Goal: Navigation & Orientation: Find specific page/section

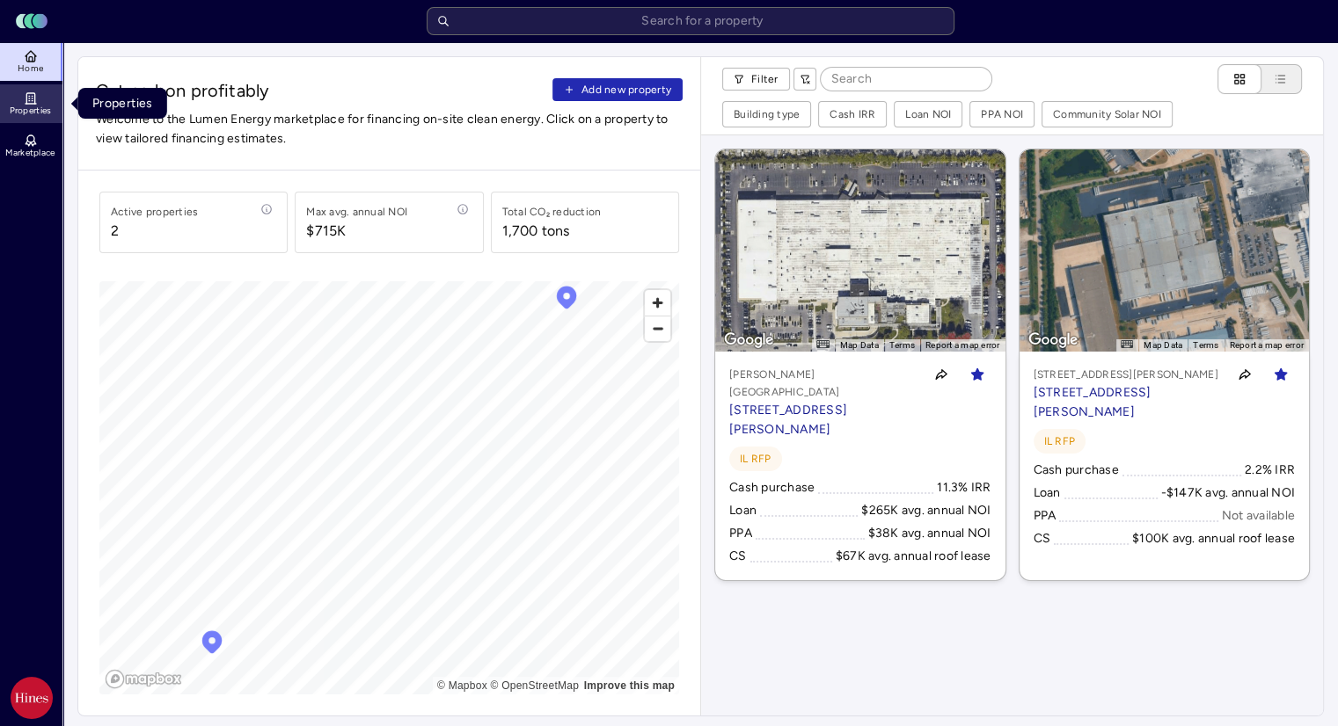
click at [25, 108] on span "Properties" at bounding box center [31, 111] width 42 height 11
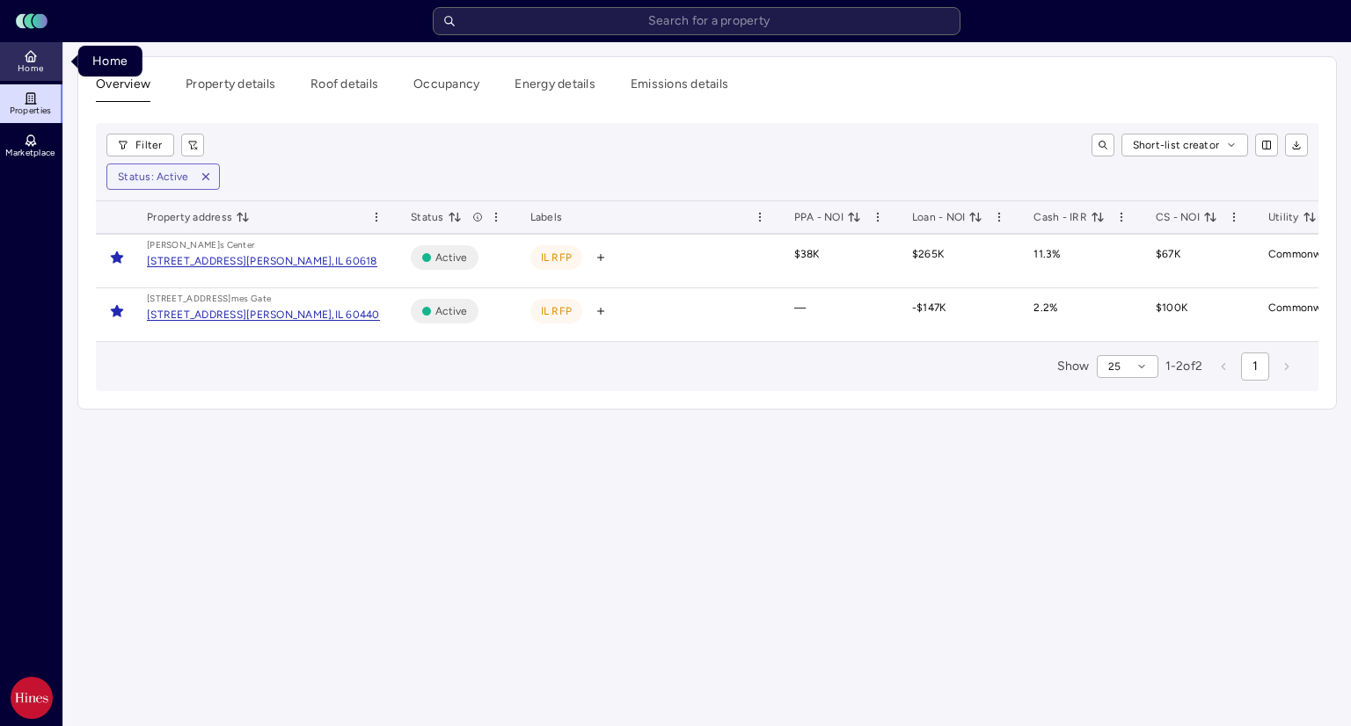
click at [40, 68] on span "Home" at bounding box center [31, 68] width 26 height 11
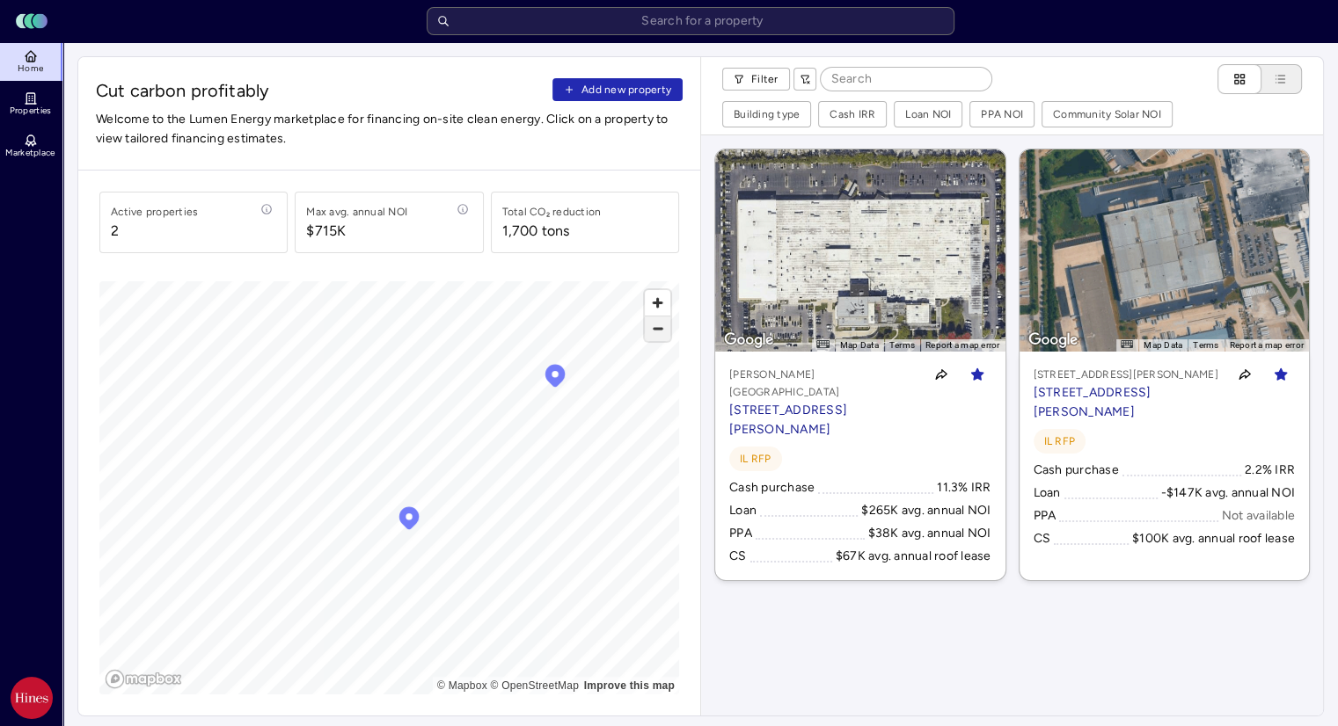
click at [651, 334] on span "Zoom out" at bounding box center [658, 329] width 26 height 25
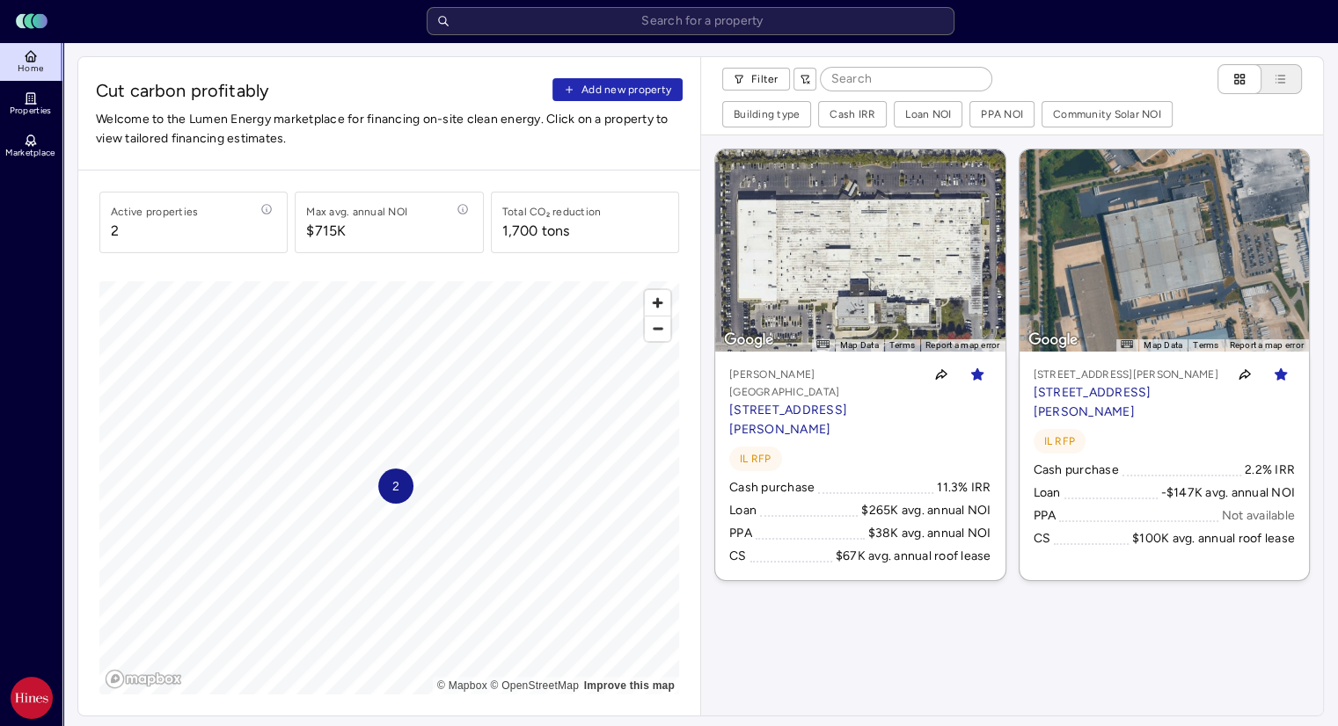
click at [211, 266] on div "Active properties 2 Max avg. annual NOI $715K Total CO₂ reduction 1,700 tons 2 …" at bounding box center [389, 443] width 622 height 545
click at [25, 103] on icon at bounding box center [31, 98] width 14 height 14
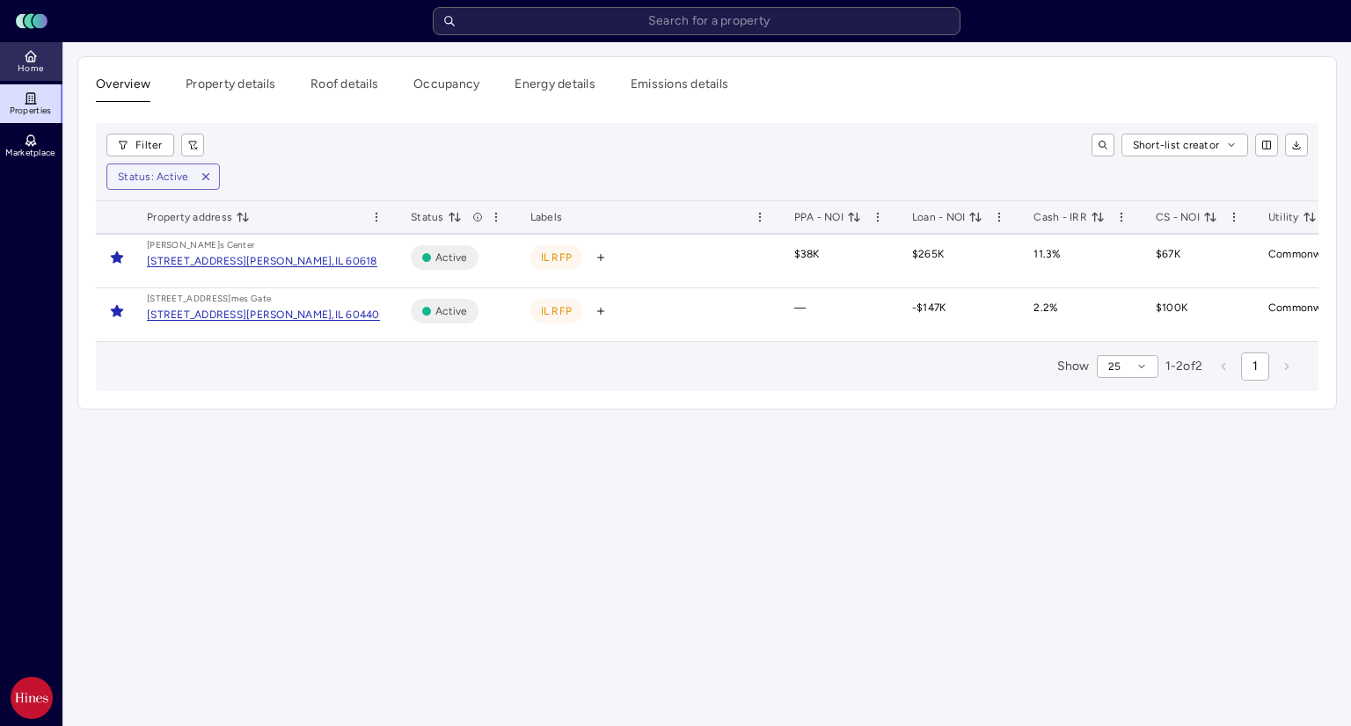
click at [35, 60] on icon at bounding box center [31, 56] width 14 height 14
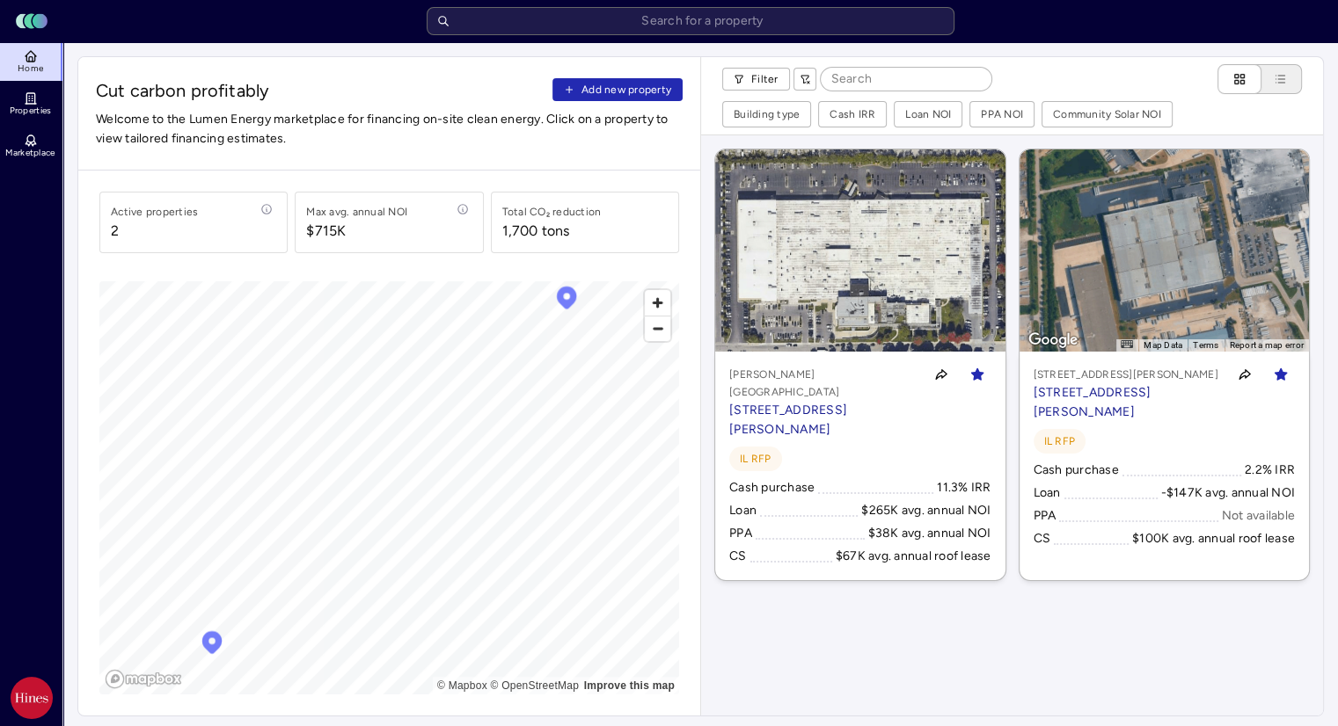
click at [33, 19] on rect at bounding box center [40, 21] width 15 height 15
click at [1290, 78] on button "List view" at bounding box center [1273, 79] width 58 height 30
